Goal: Task Accomplishment & Management: Use online tool/utility

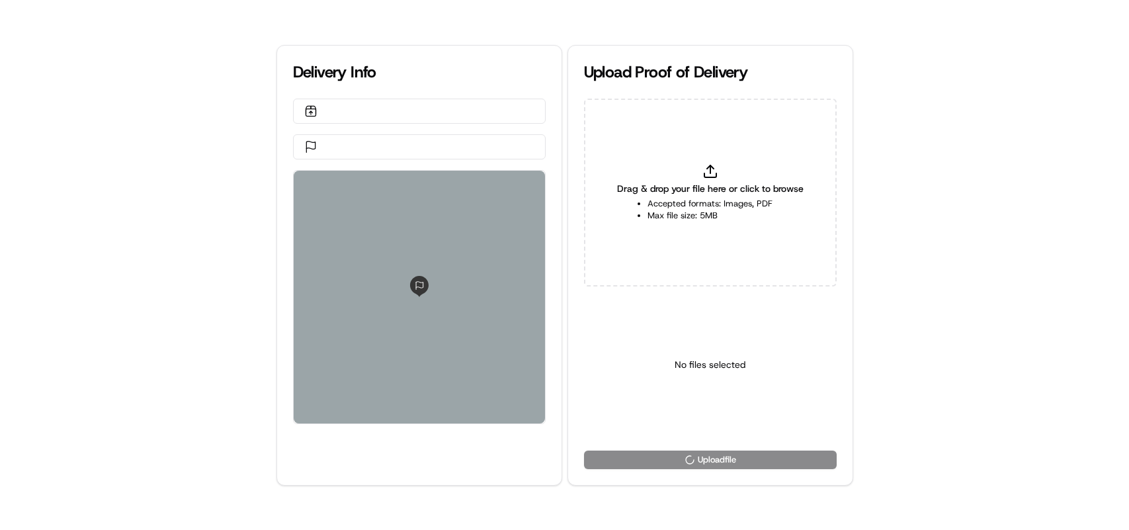
click at [702, 173] on icon at bounding box center [710, 171] width 16 height 16
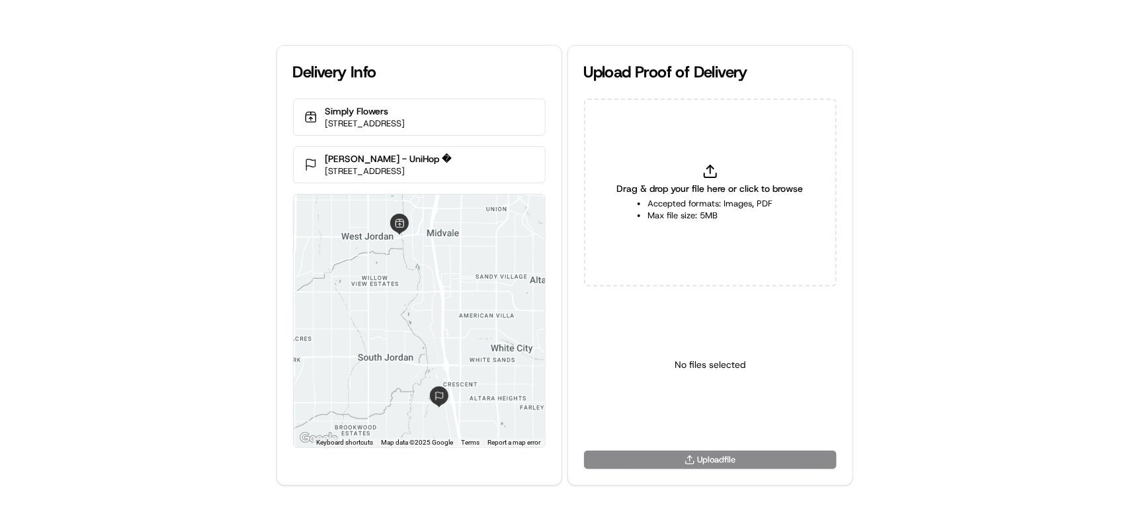
type input "C:\fakepath\htoc.PNG"
click at [692, 415] on html "Delivery Info Simply Flowers [STREET_ADDRESS] [PERSON_NAME] - UniHop � [STREET_…" at bounding box center [564, 265] width 1129 height 530
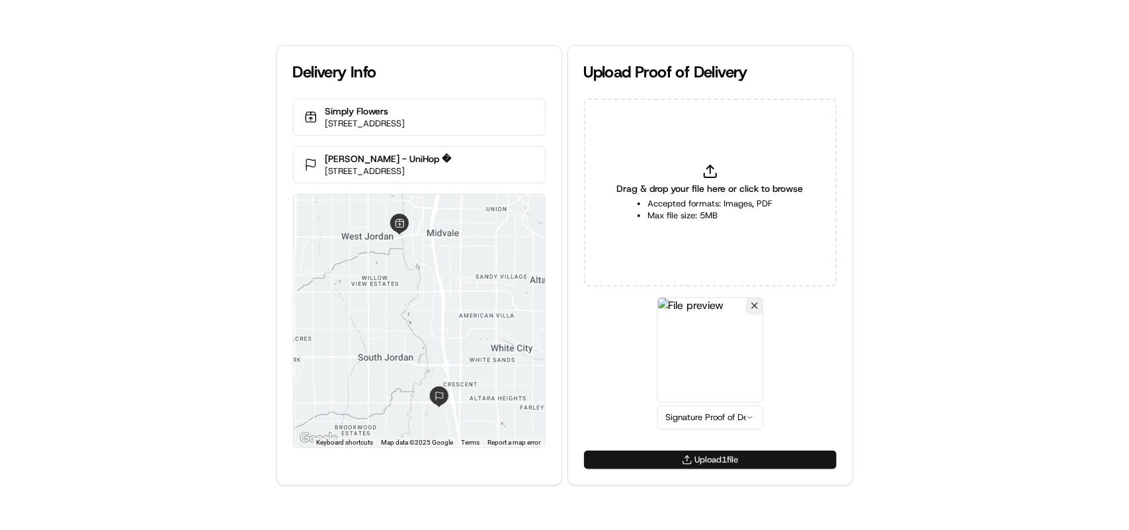
click at [699, 455] on button "Upload 1 file" at bounding box center [710, 459] width 253 height 19
